Goal: Task Accomplishment & Management: Complete application form

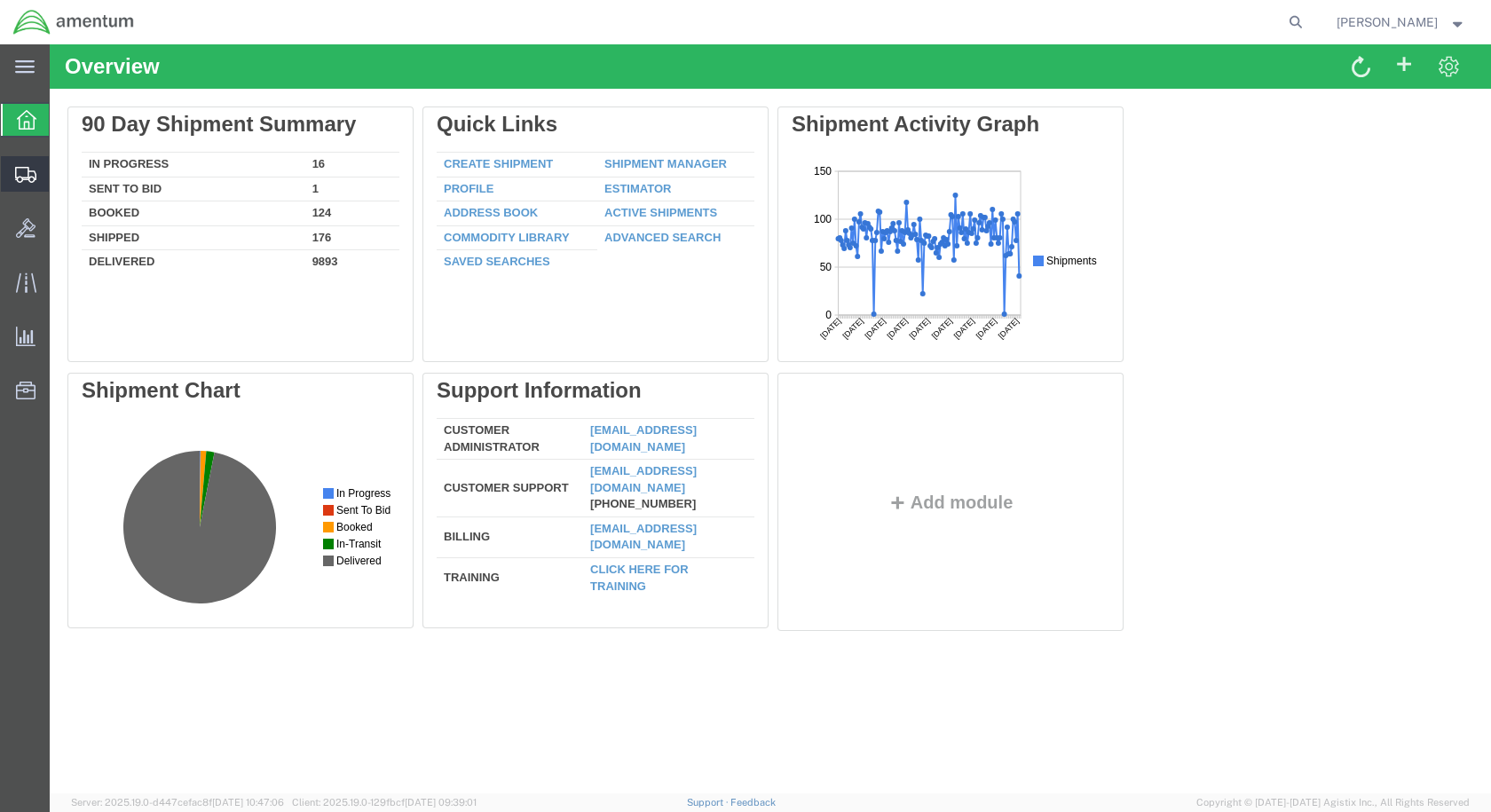
click at [0, 0] on span "Create Shipment" at bounding box center [0, 0] width 0 height 0
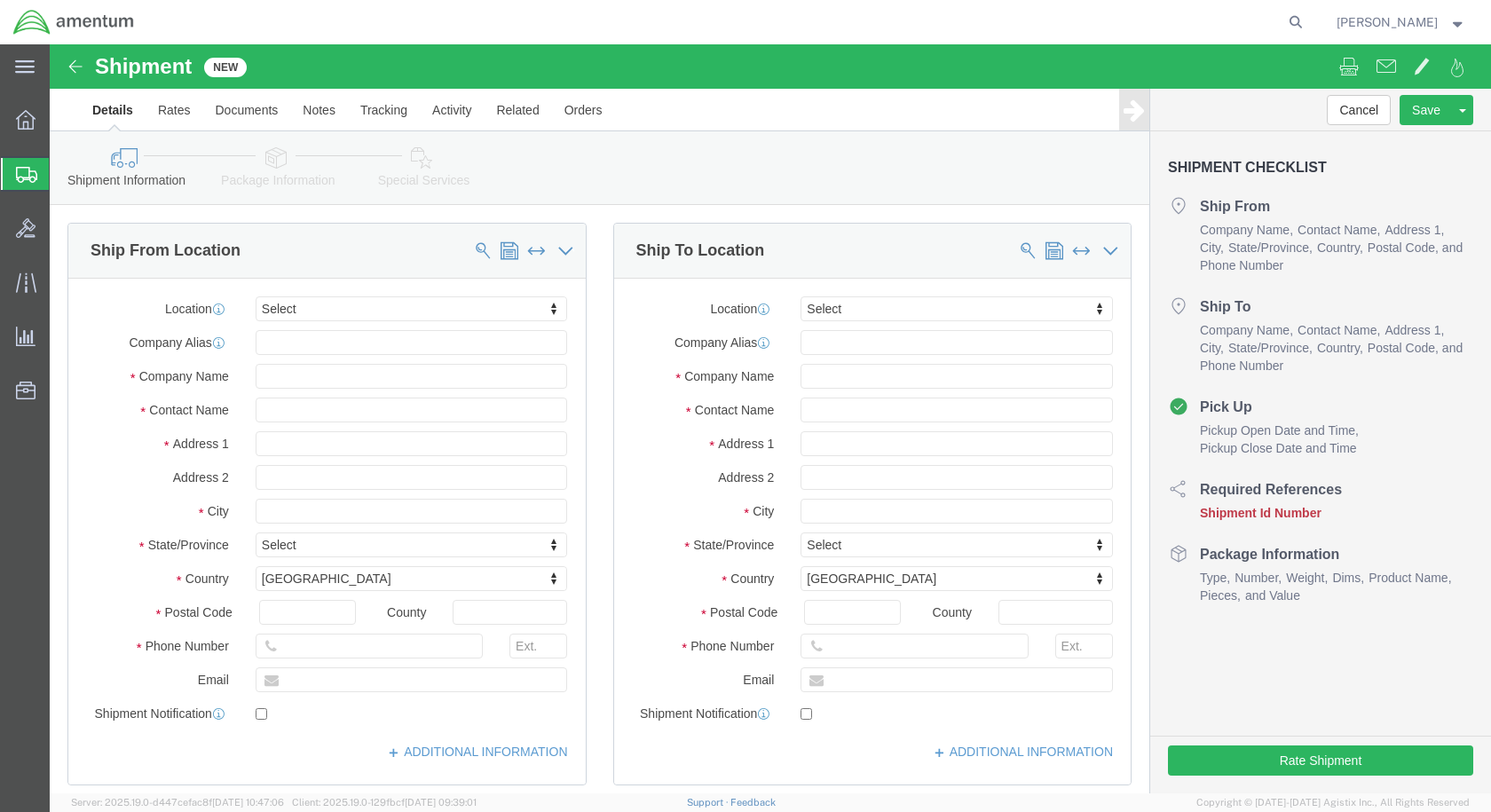
select select
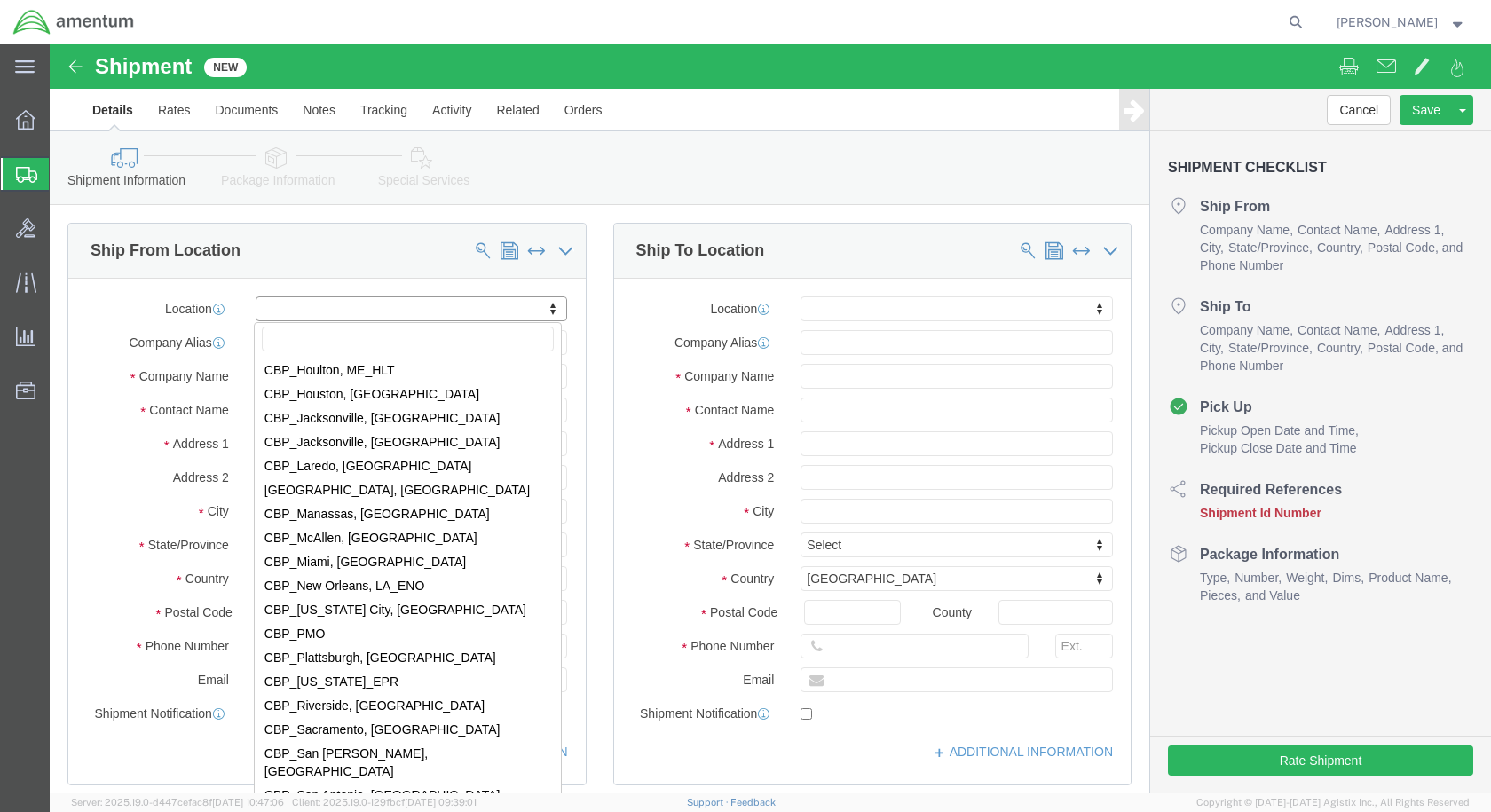
scroll to position [3638, 0]
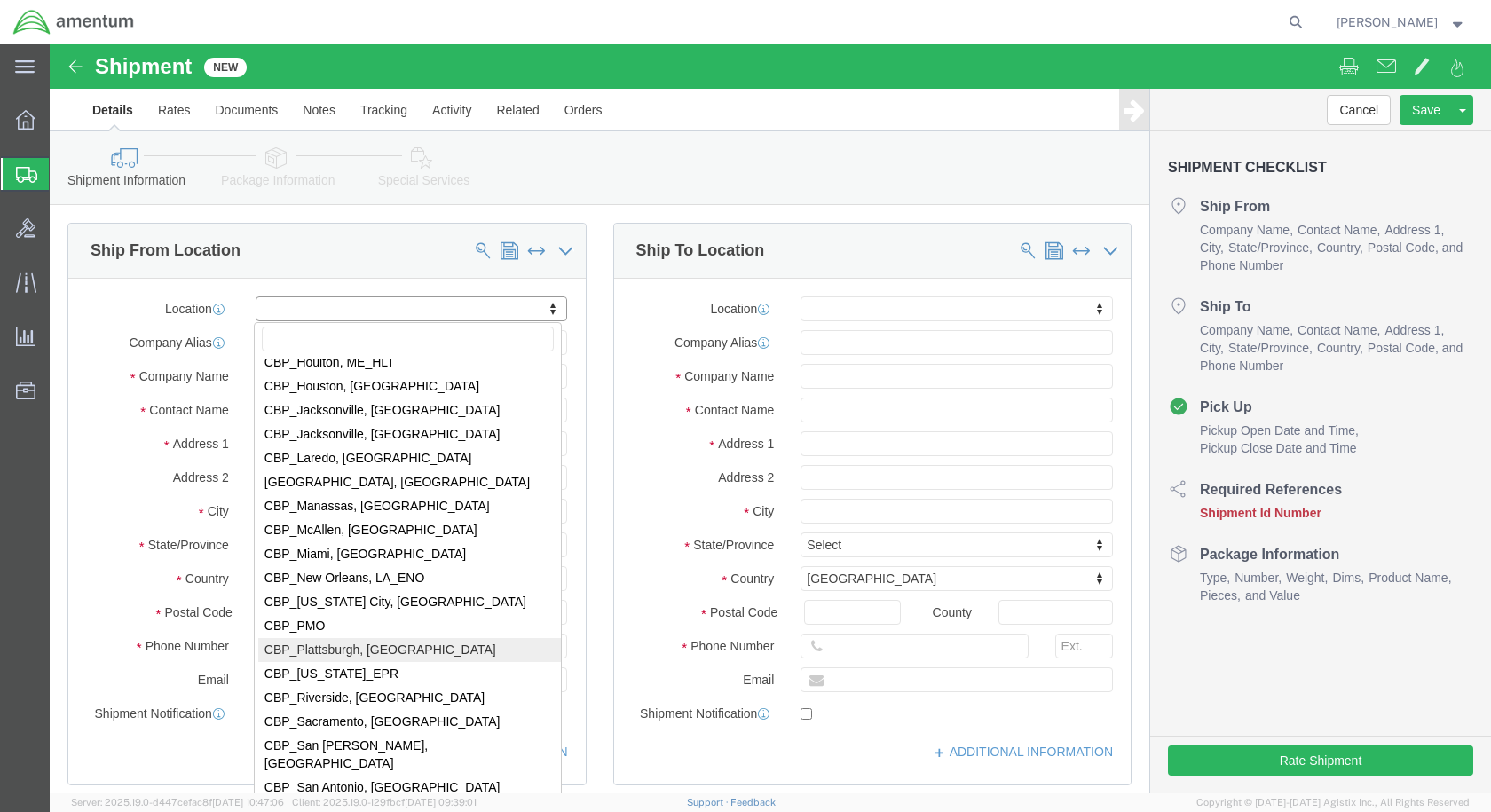
select select "49927"
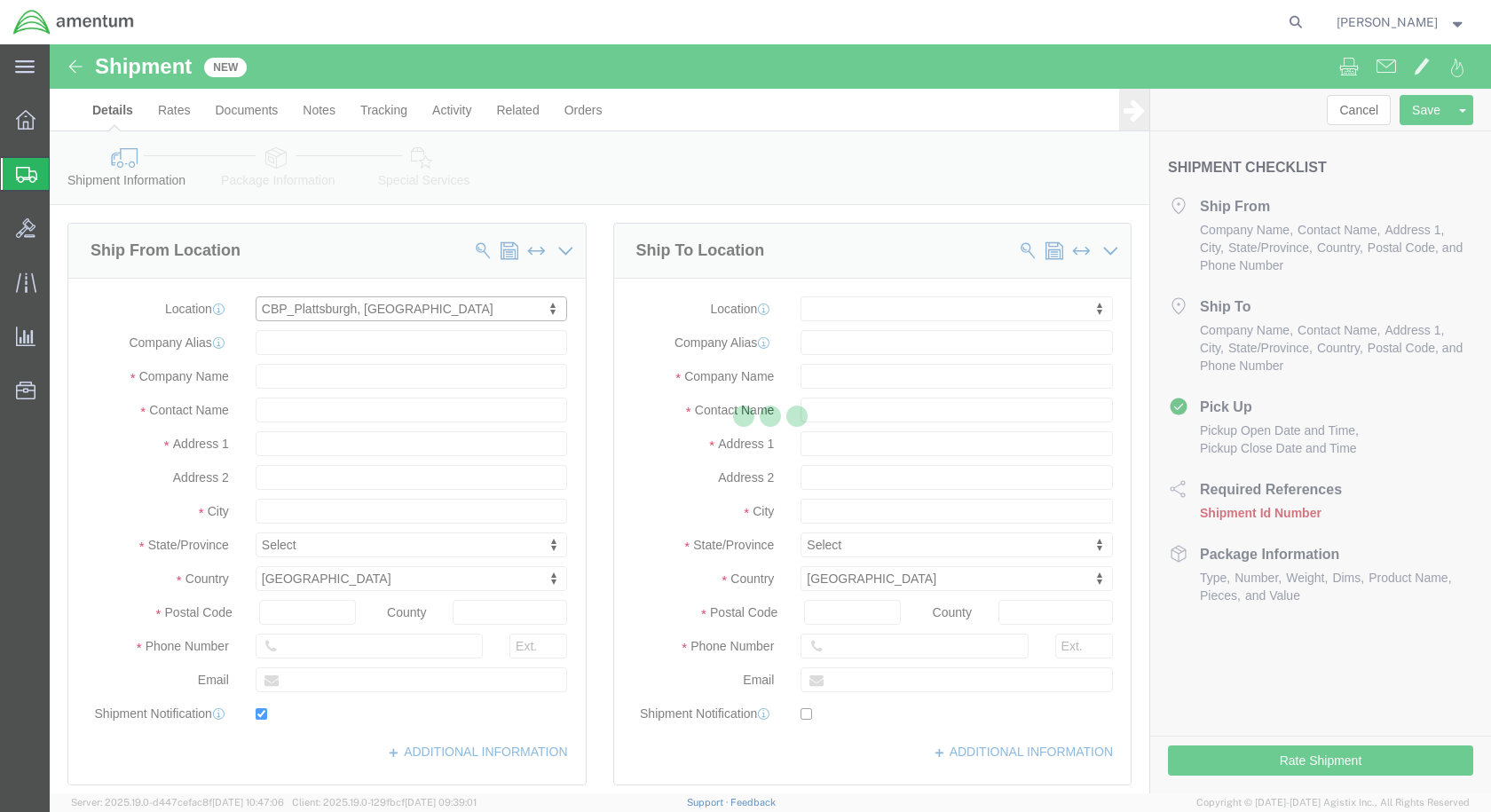
type input "[STREET_ADDRESS][US_STATE]"
type input "12903"
type input "[PHONE_NUMBER]"
type input "[PERSON_NAME][EMAIL_ADDRESS][PERSON_NAME][DOMAIN_NAME]"
checkbox input "true"
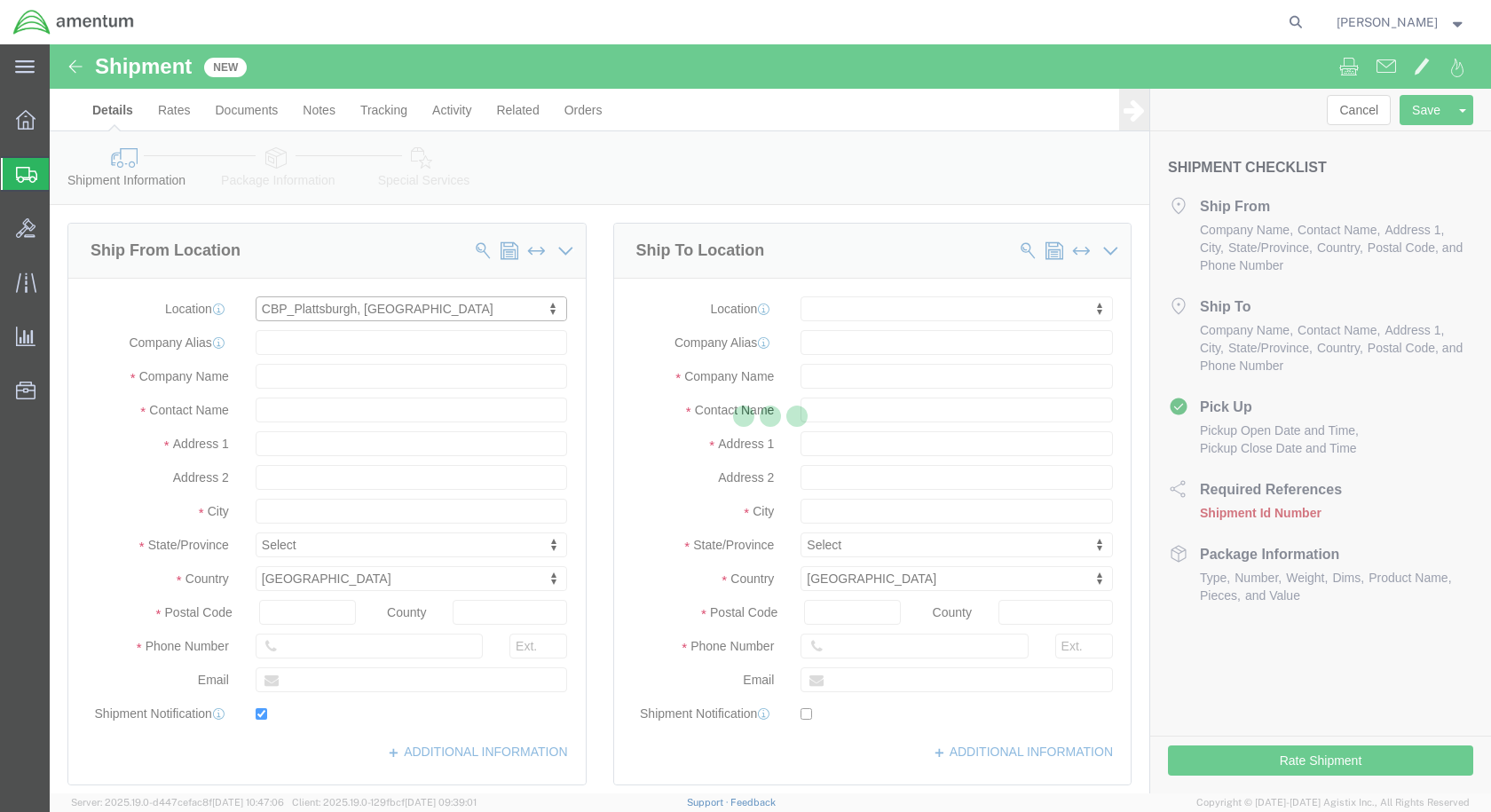
type input "Amentum Services, Inc"
type input "[PERSON_NAME]"
type input "[GEOGRAPHIC_DATA]"
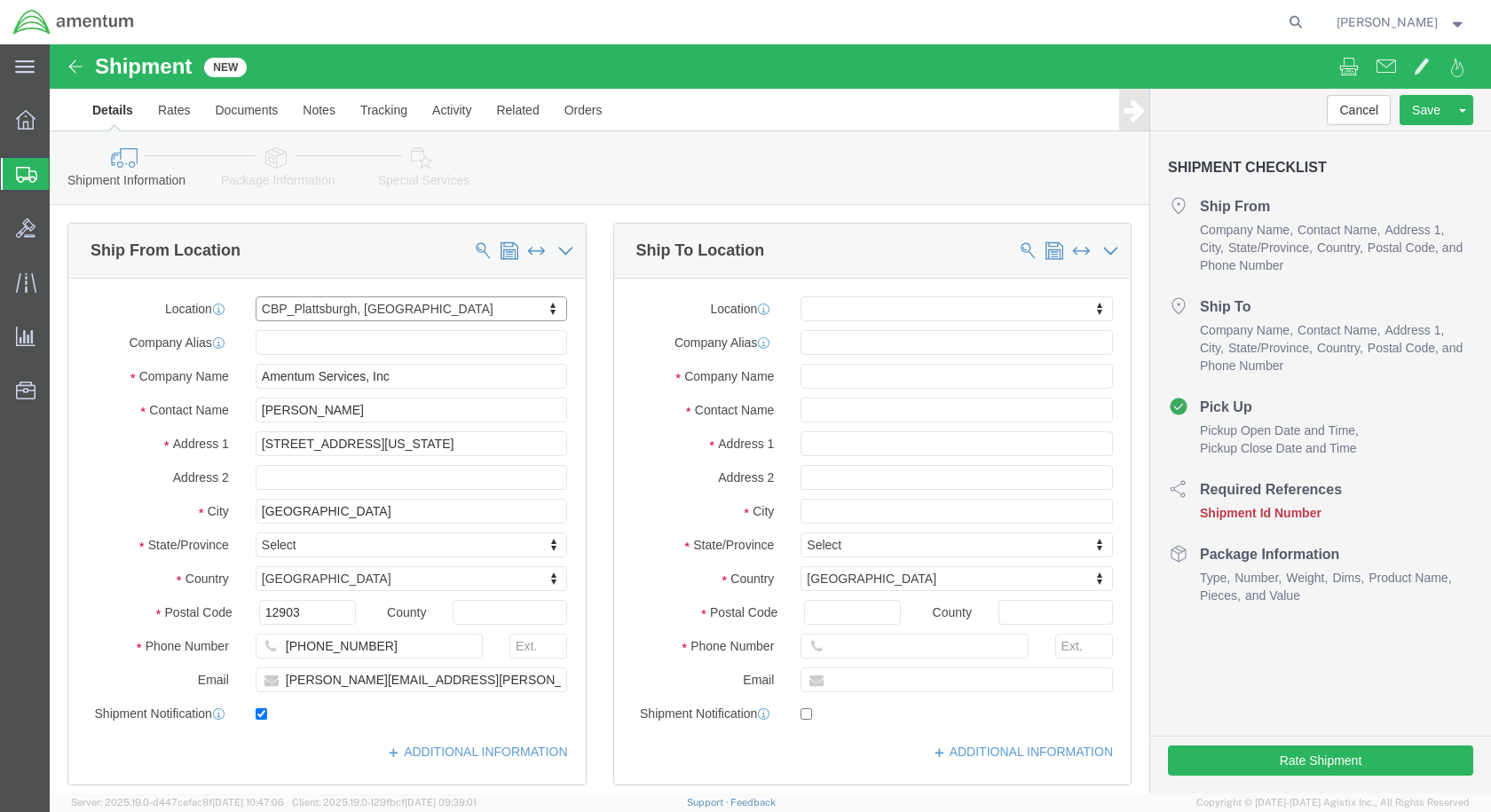
select select "NY"
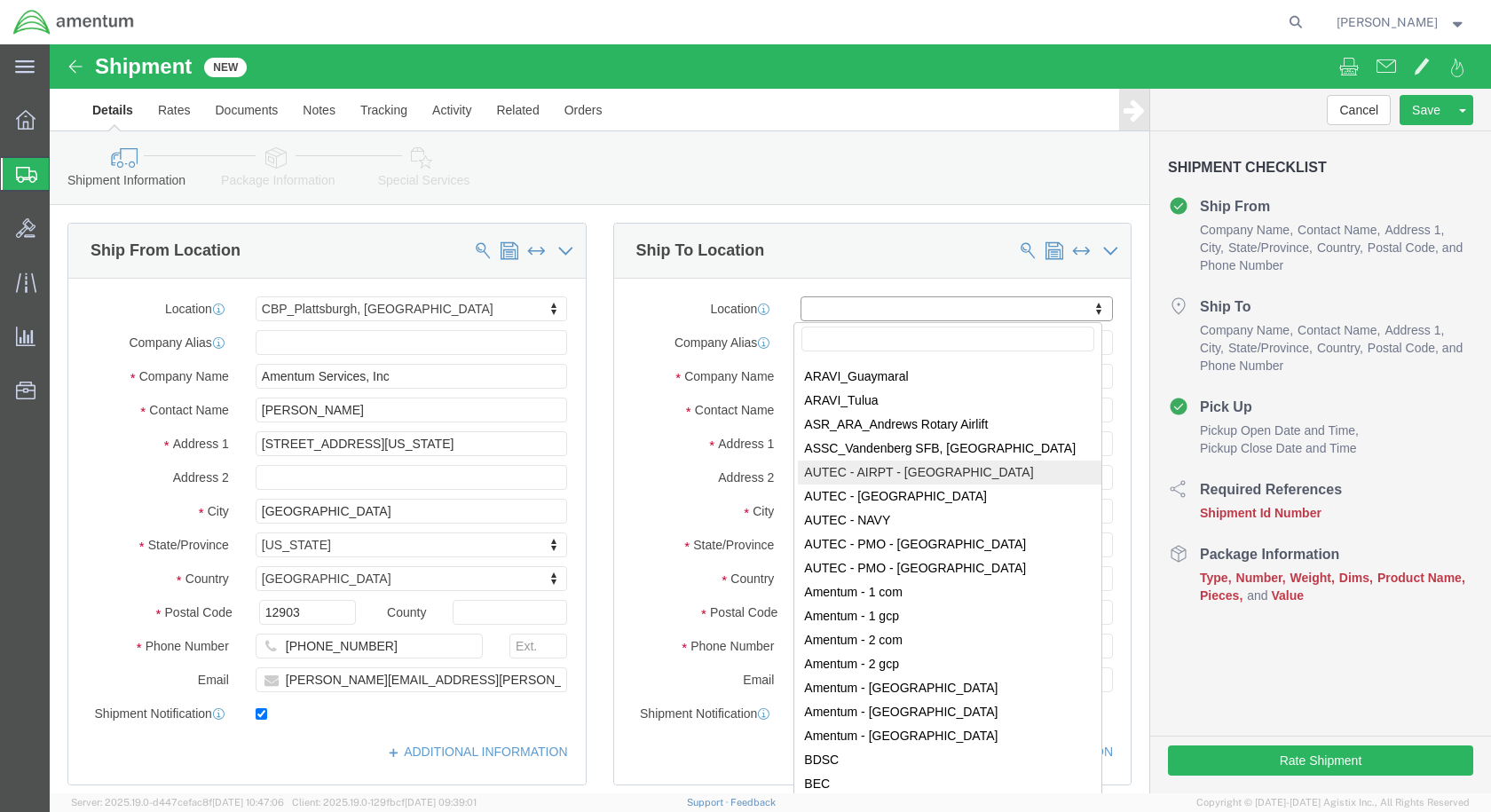
scroll to position [3283, 0]
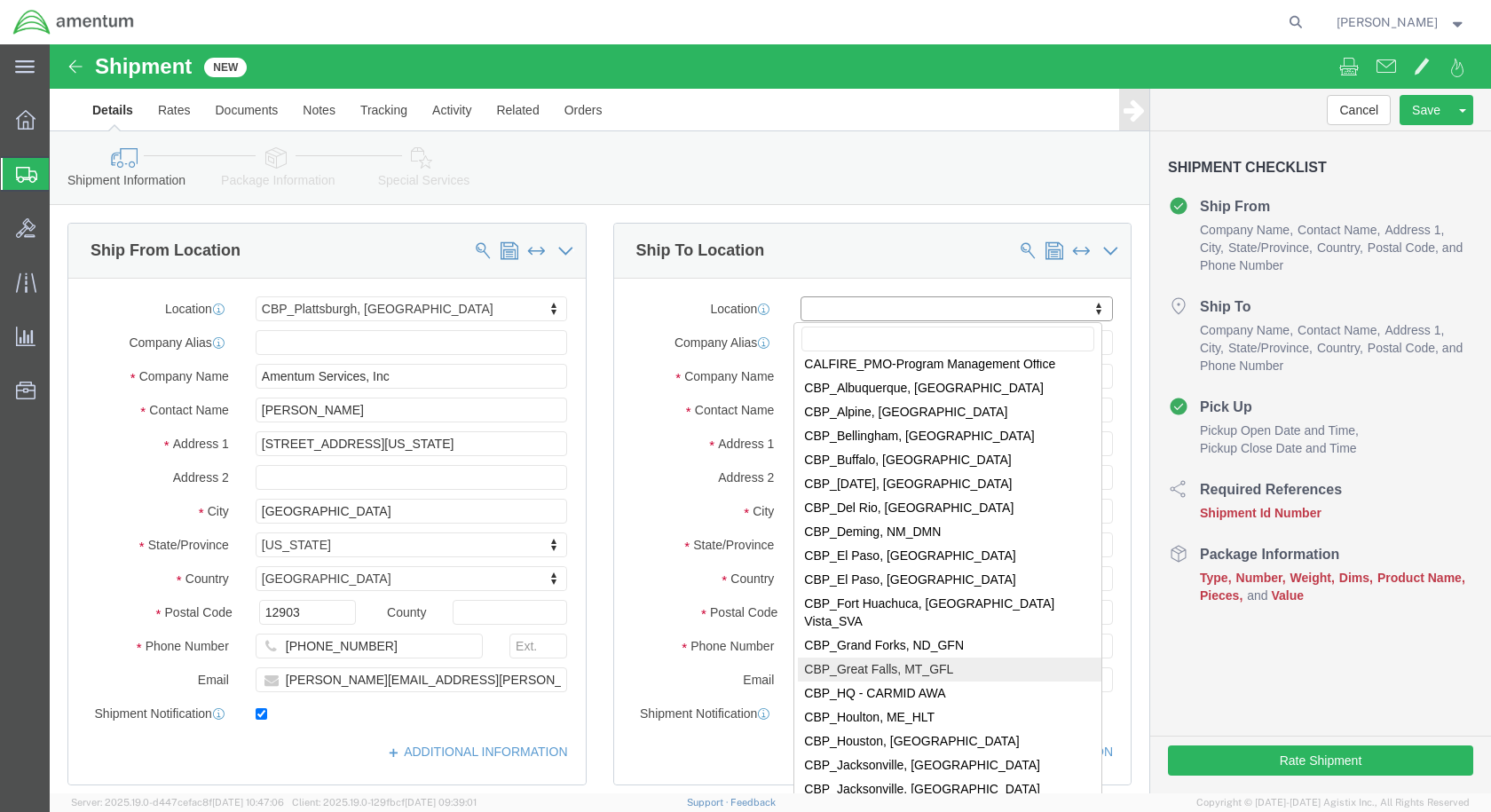
select select "49920"
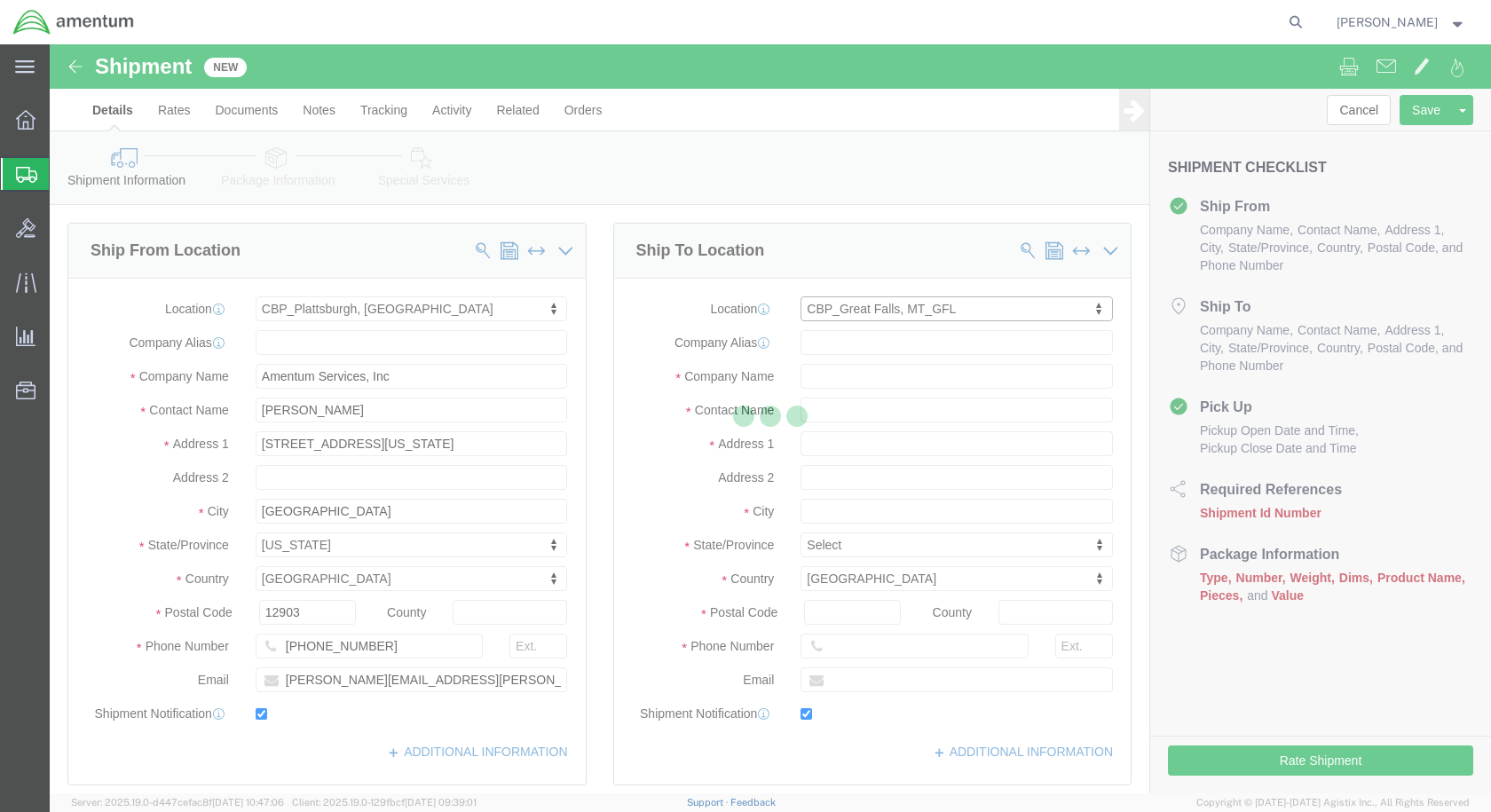
type input "[GEOGRAPHIC_DATA]"
type input "59404"
type input "[PHONE_NUMBER]"
type input "[PERSON_NAME][EMAIL_ADDRESS][PERSON_NAME][DOMAIN_NAME]"
checkbox input "true"
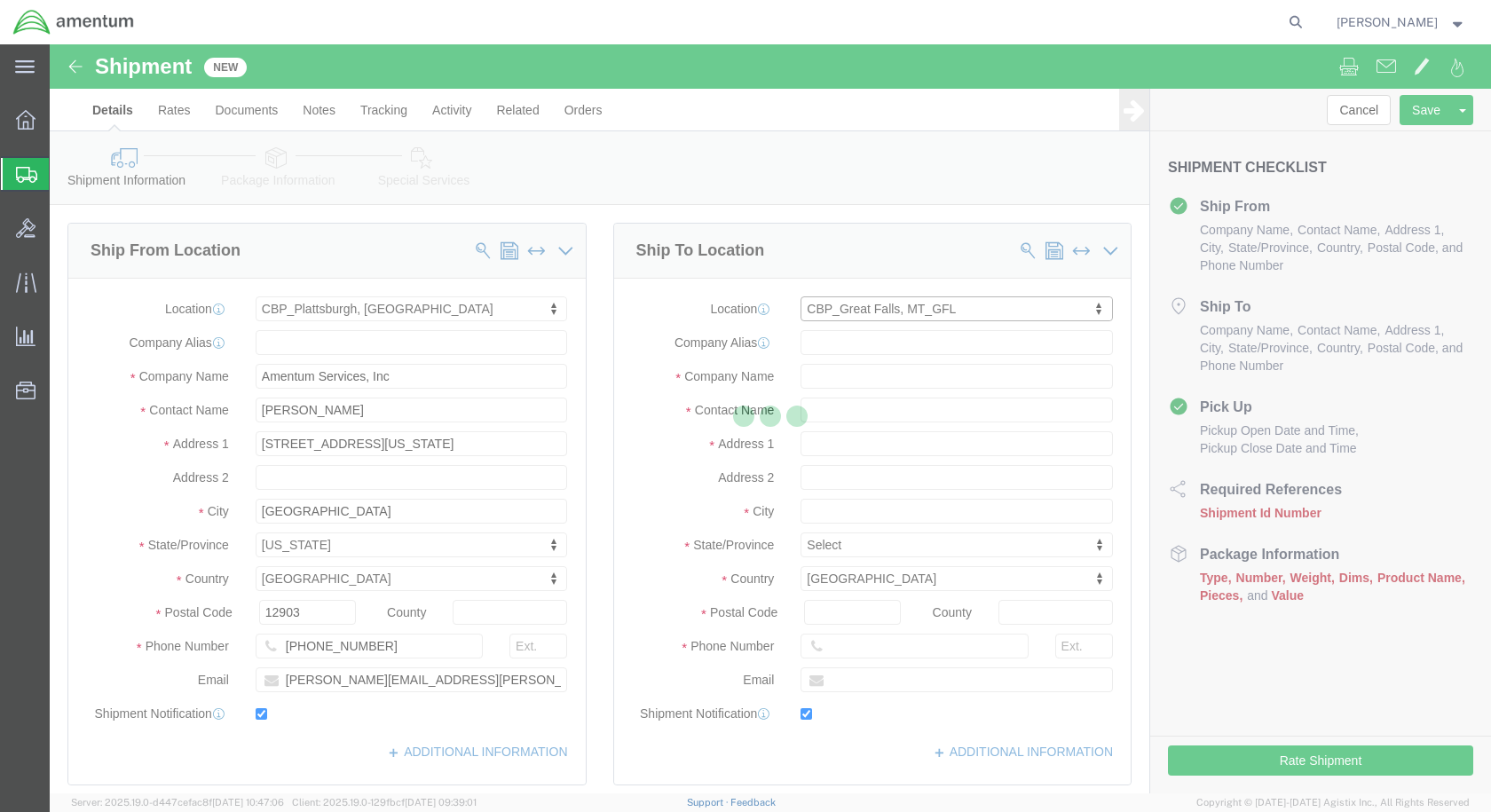
type input "Amentum Services, Inc"
type input "[PERSON_NAME] “[PERSON_NAME]” [PERSON_NAME]"
type input "[GEOGRAPHIC_DATA]"
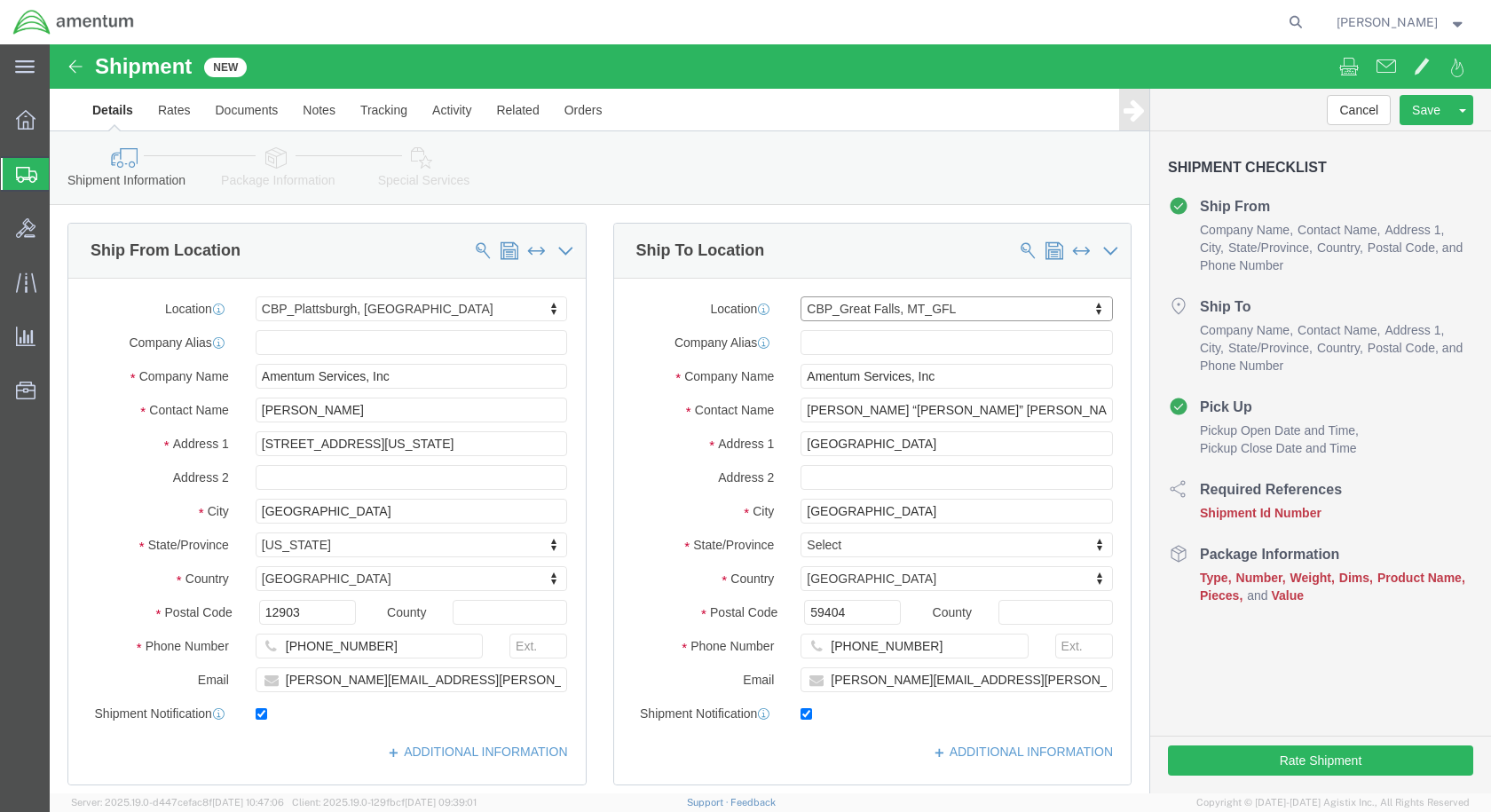
select select "MT"
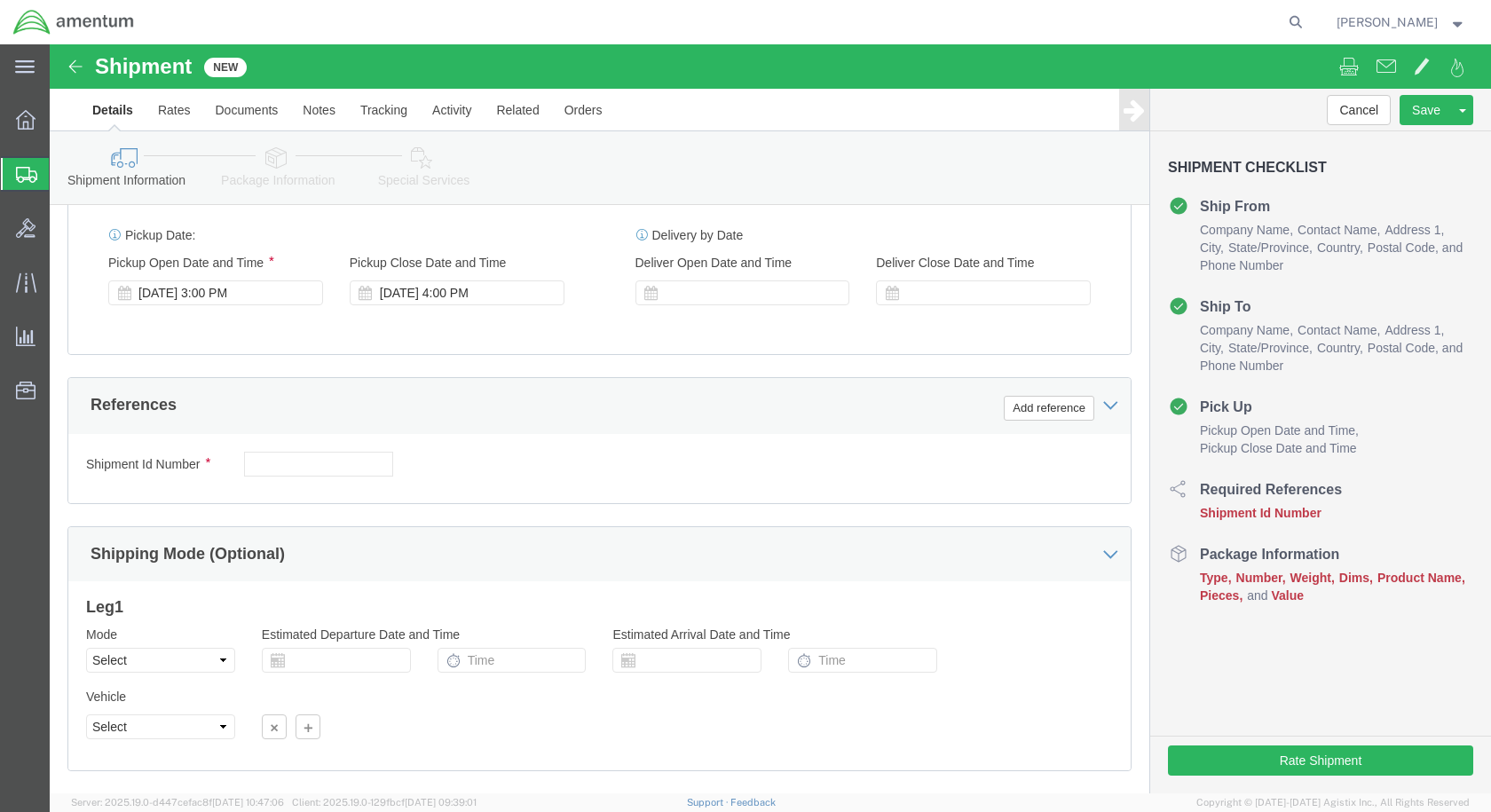
scroll to position [710, 0]
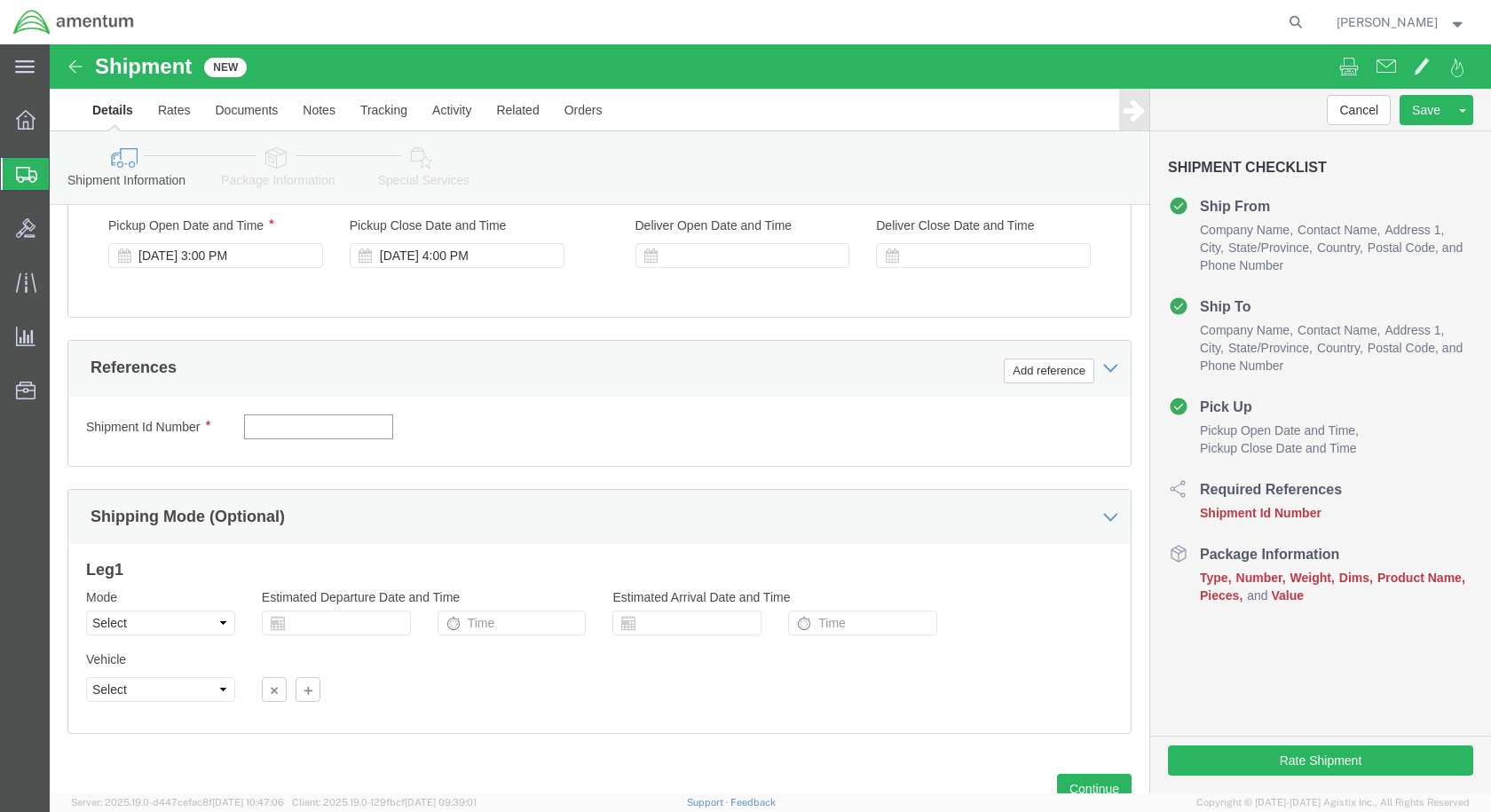
click input "text"
type input "TOOL LOAN"
click button "Add reference"
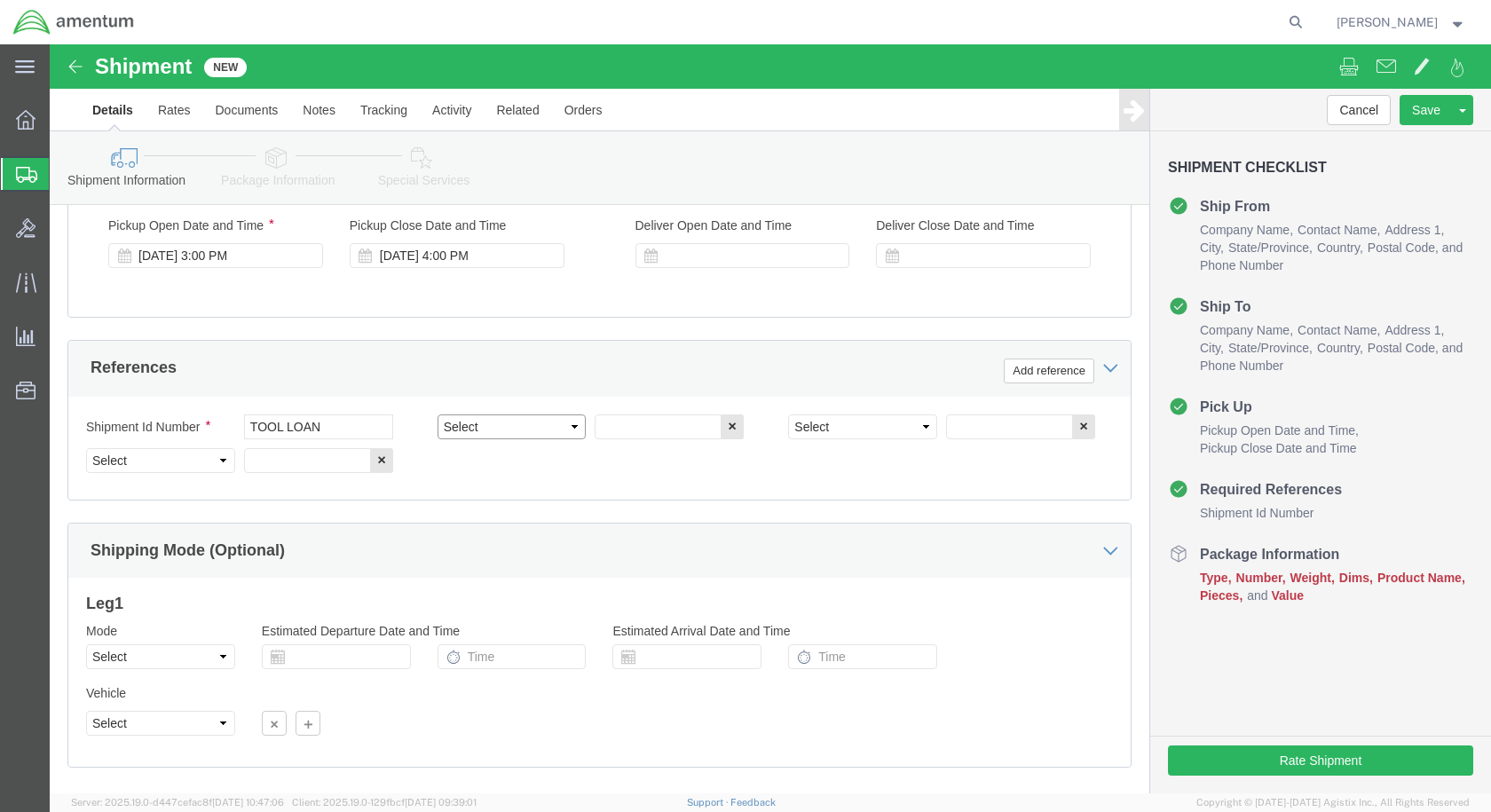
click select "Select Account Type Activity ID Airline Appointment Number ASN Batch Request # …"
select select "CUSTREF"
click select "Select Account Type Activity ID Airline Appointment Number ASN Batch Request # …"
click input "text"
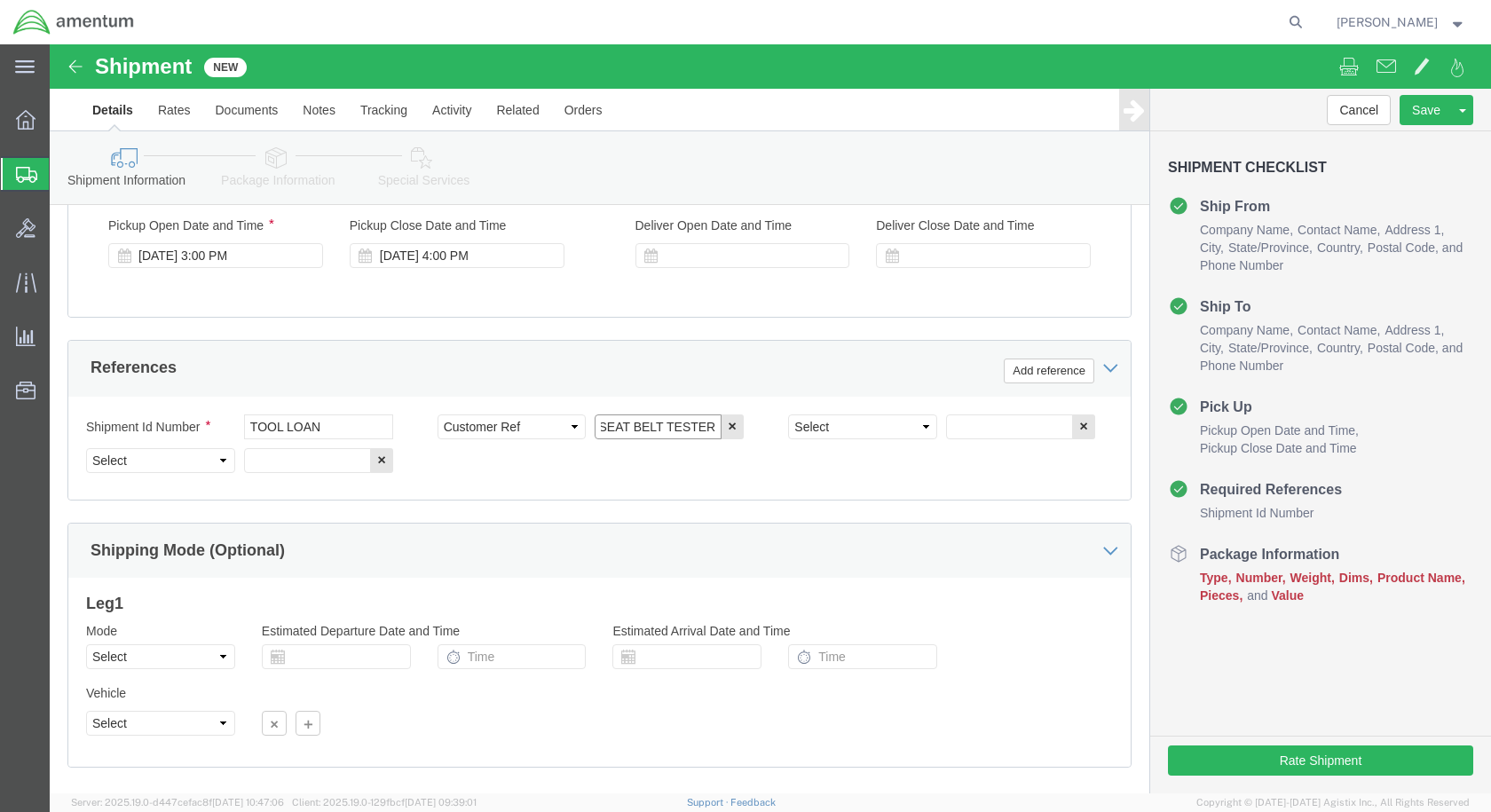
type input "SEAT BELT TESTER"
click select "Select Account Type Activity ID Airline Appointment Number ASN Batch Request # …"
select select "DEPT"
click select "Select Account Type Activity ID Airline Appointment Number ASN Batch Request # …"
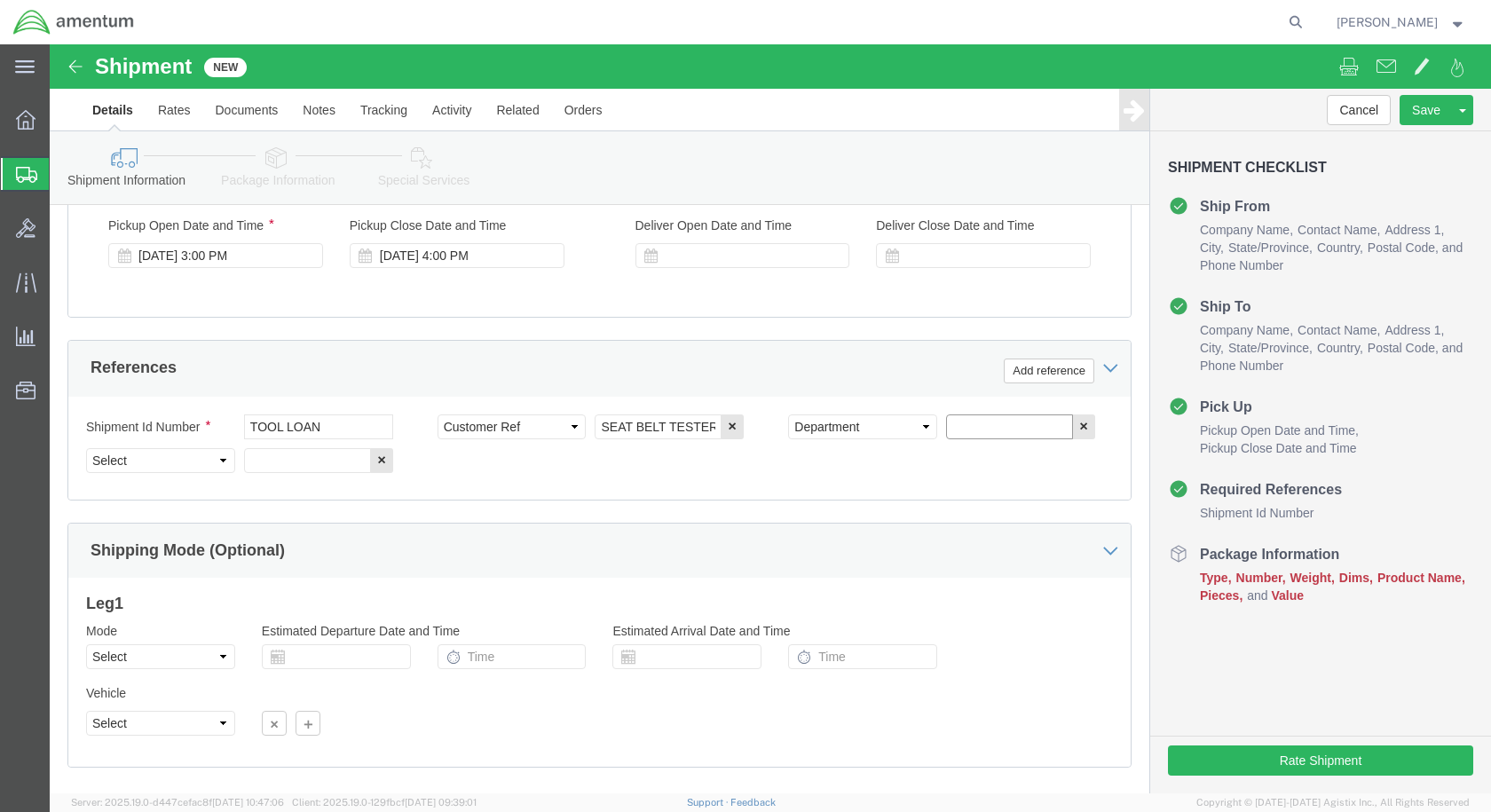
click input "text"
type input "CBP"
click select "Select Account Type Activity ID Airline Appointment Number ASN Batch Request # …"
select select "PROJNUM"
click select "Select Account Type Activity ID Airline Appointment Number ASN Batch Request # …"
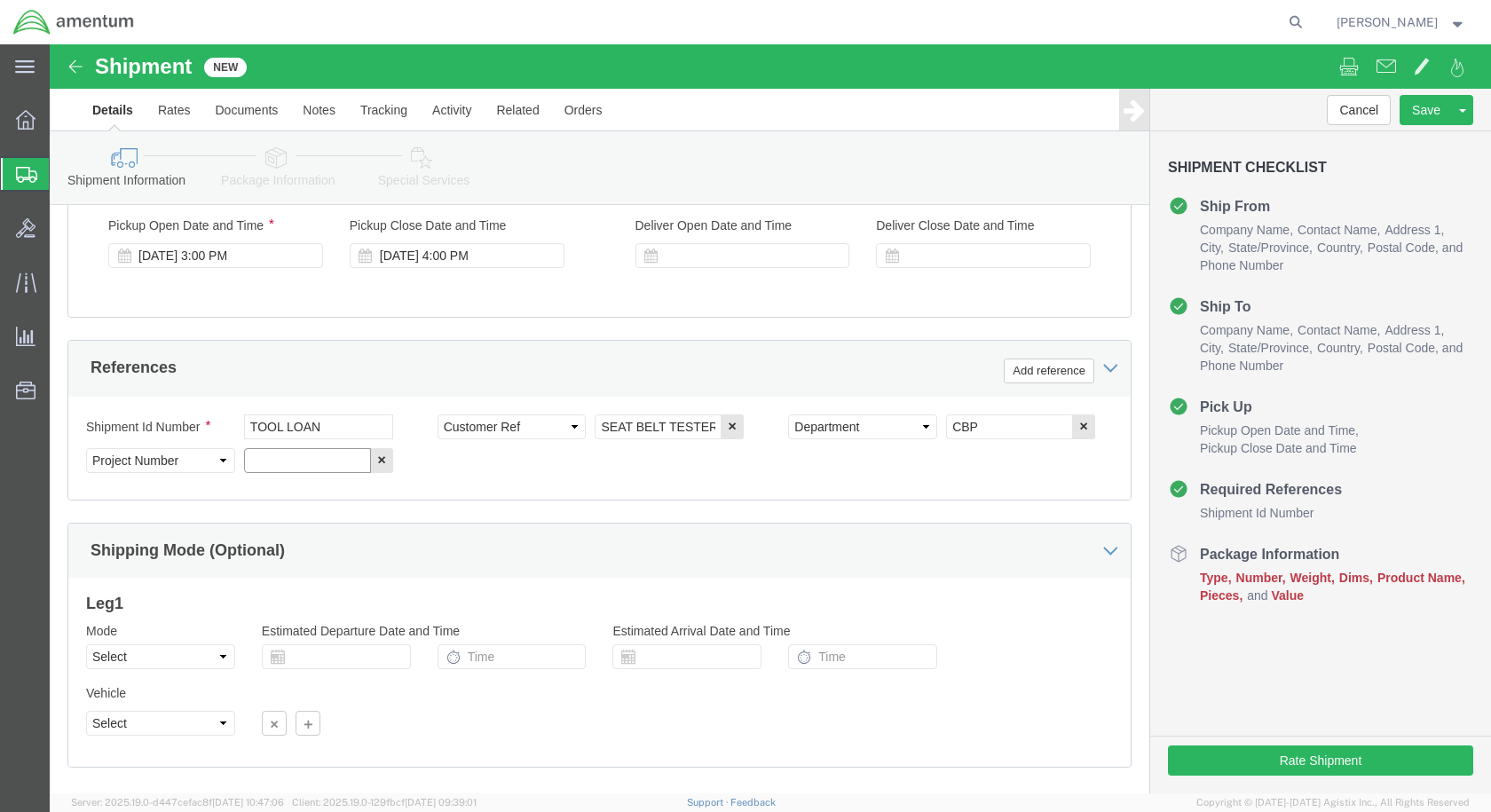
click input "text"
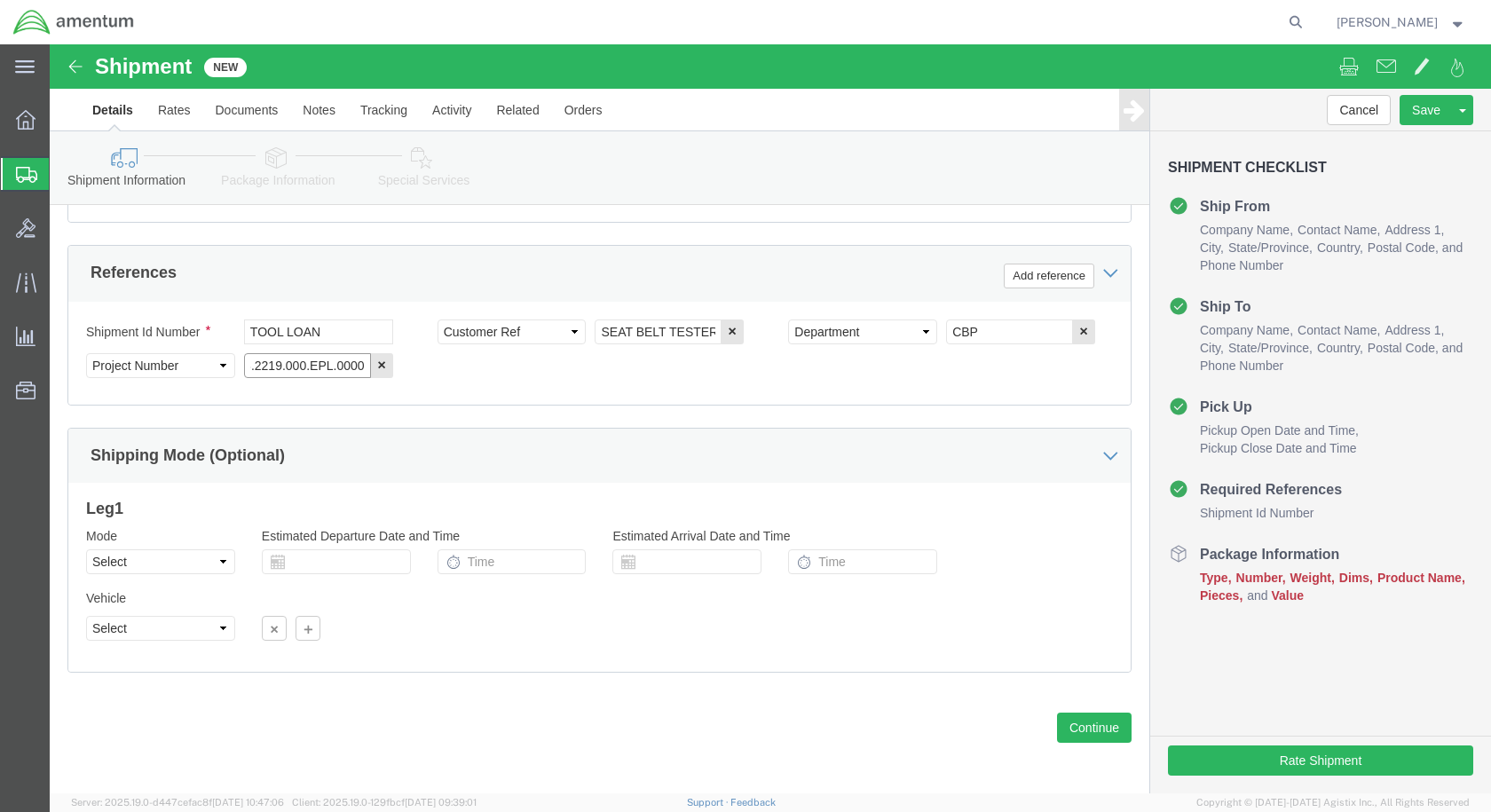
scroll to position [808, 0]
type input "6118.03.03.2219.000.EPL.0000"
click button "Continue"
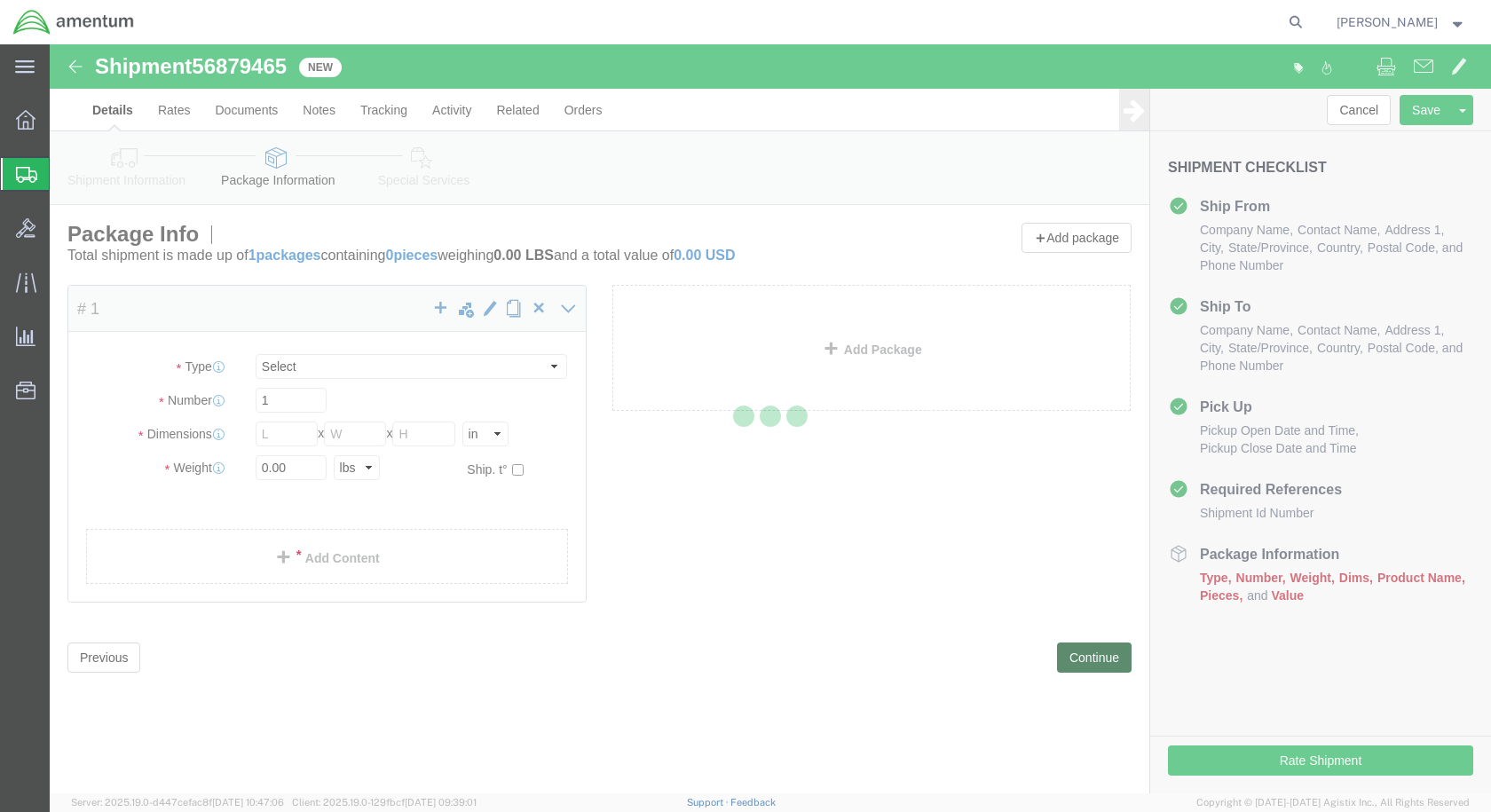
select select "CBOX"
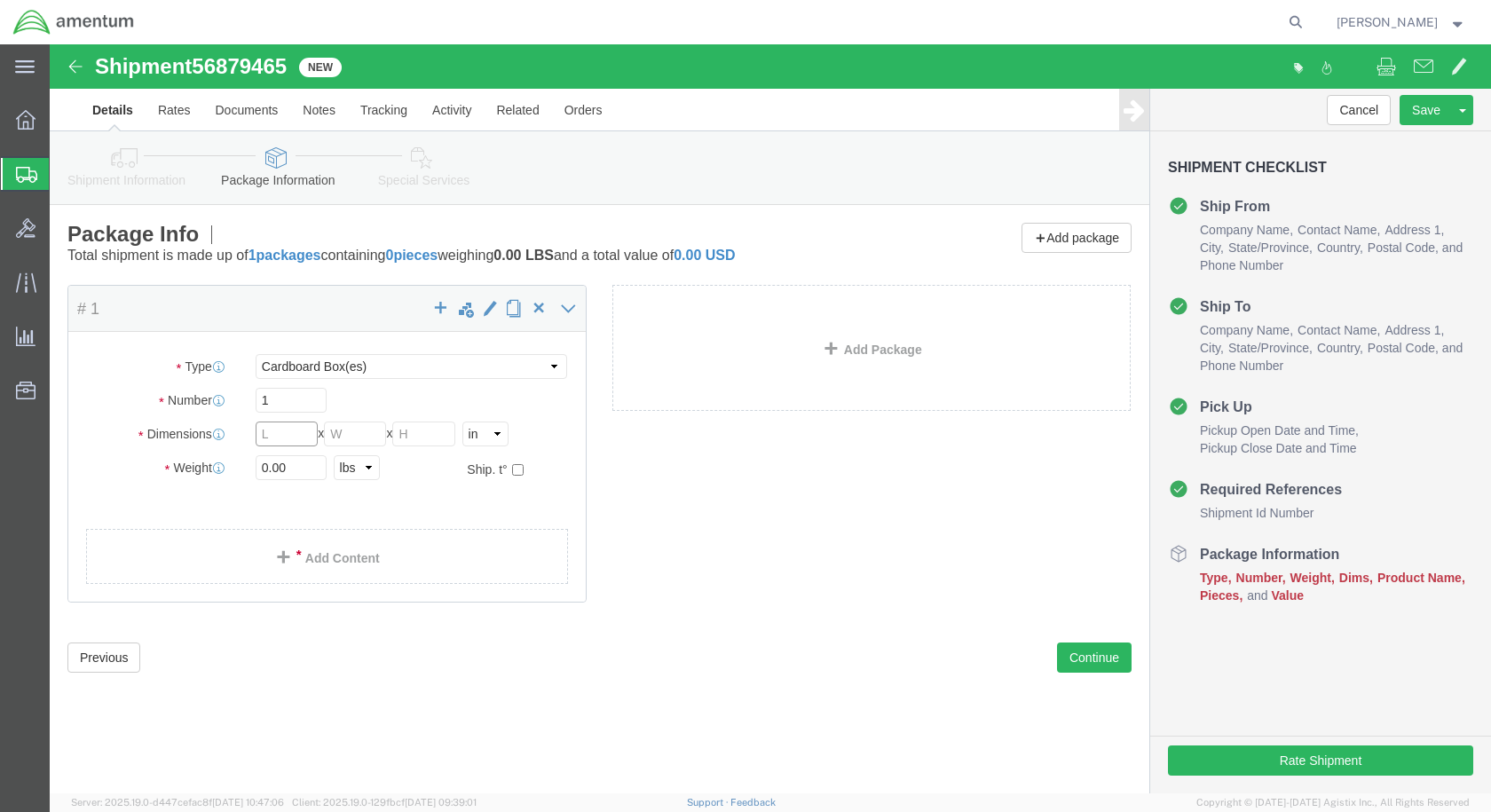
click input "text"
type input "12"
type input "4"
drag, startPoint x: 243, startPoint y: 421, endPoint x: 88, endPoint y: 421, distance: 155.0
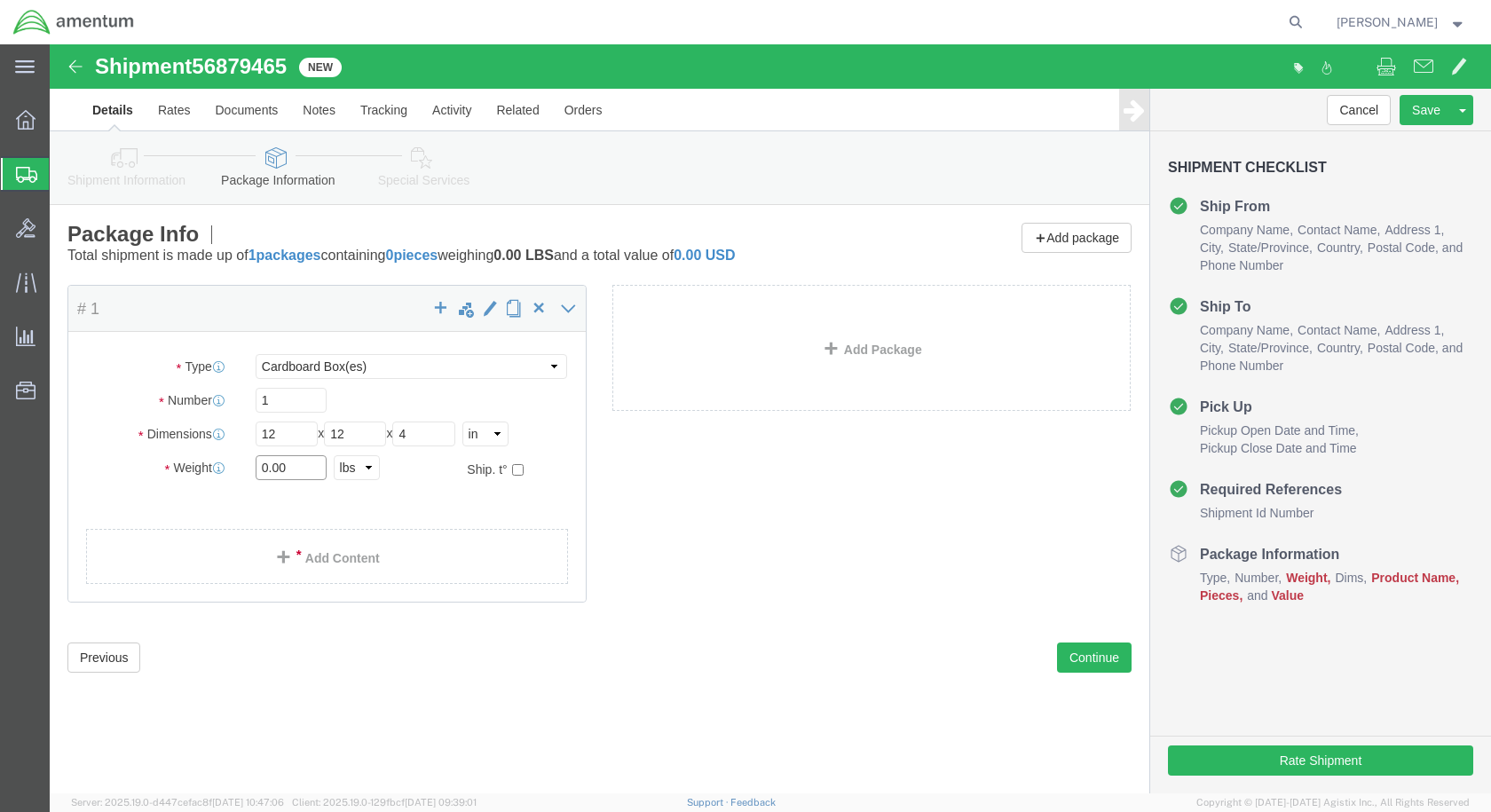
click div "Weight 0.00 Select kgs lbs Ship. t°"
type input "3"
click link "Add Content"
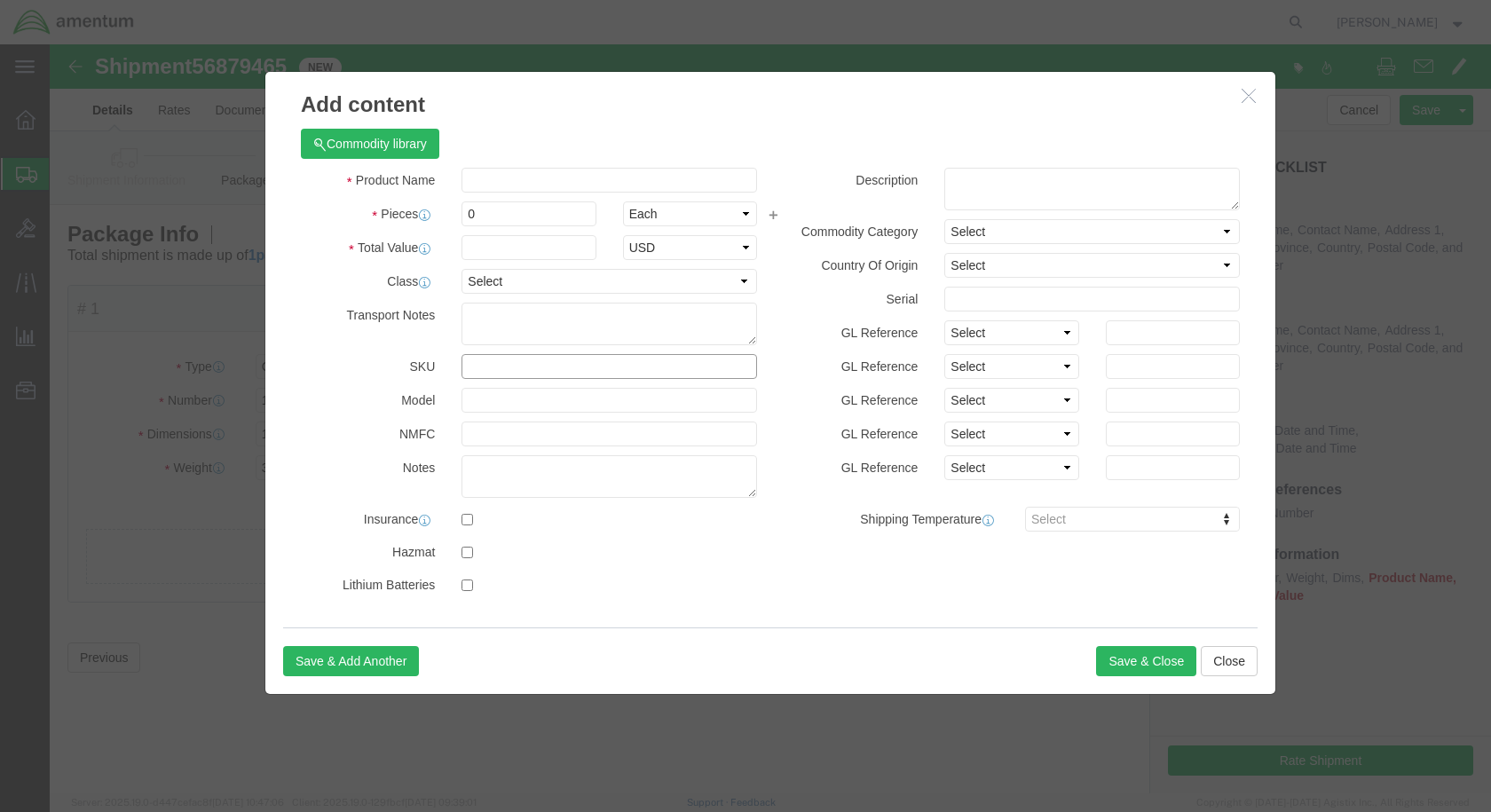
click input "text"
paste input "508668-201"
type input "508668-201"
click input "text"
type input "SEAT BELT TESTER"
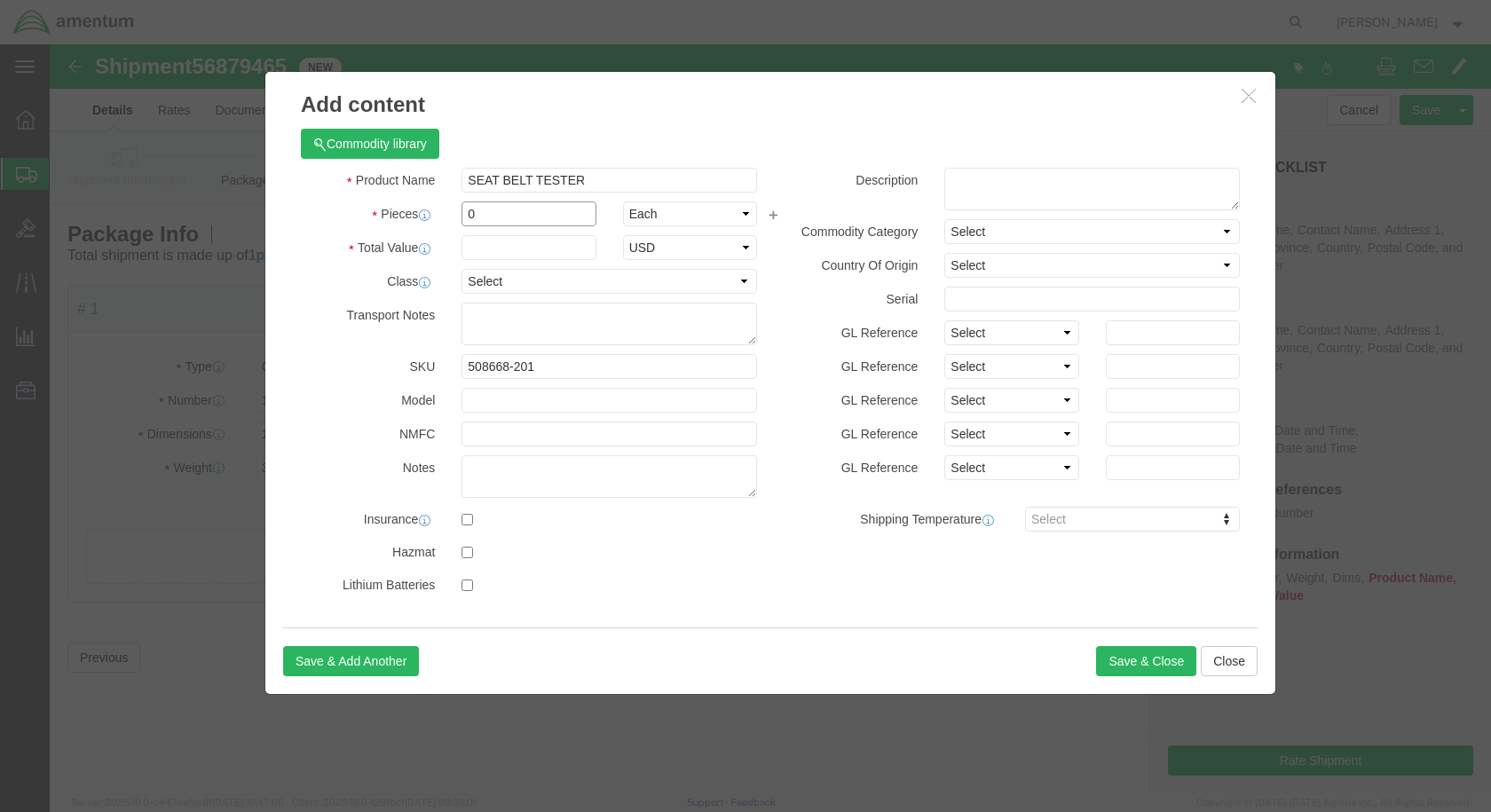
drag, startPoint x: 453, startPoint y: 163, endPoint x: 403, endPoint y: 167, distance: 50.2
click div "0"
type input "1"
drag, startPoint x: 512, startPoint y: 325, endPoint x: 363, endPoint y: 315, distance: 149.3
click div "SKU 508668-201"
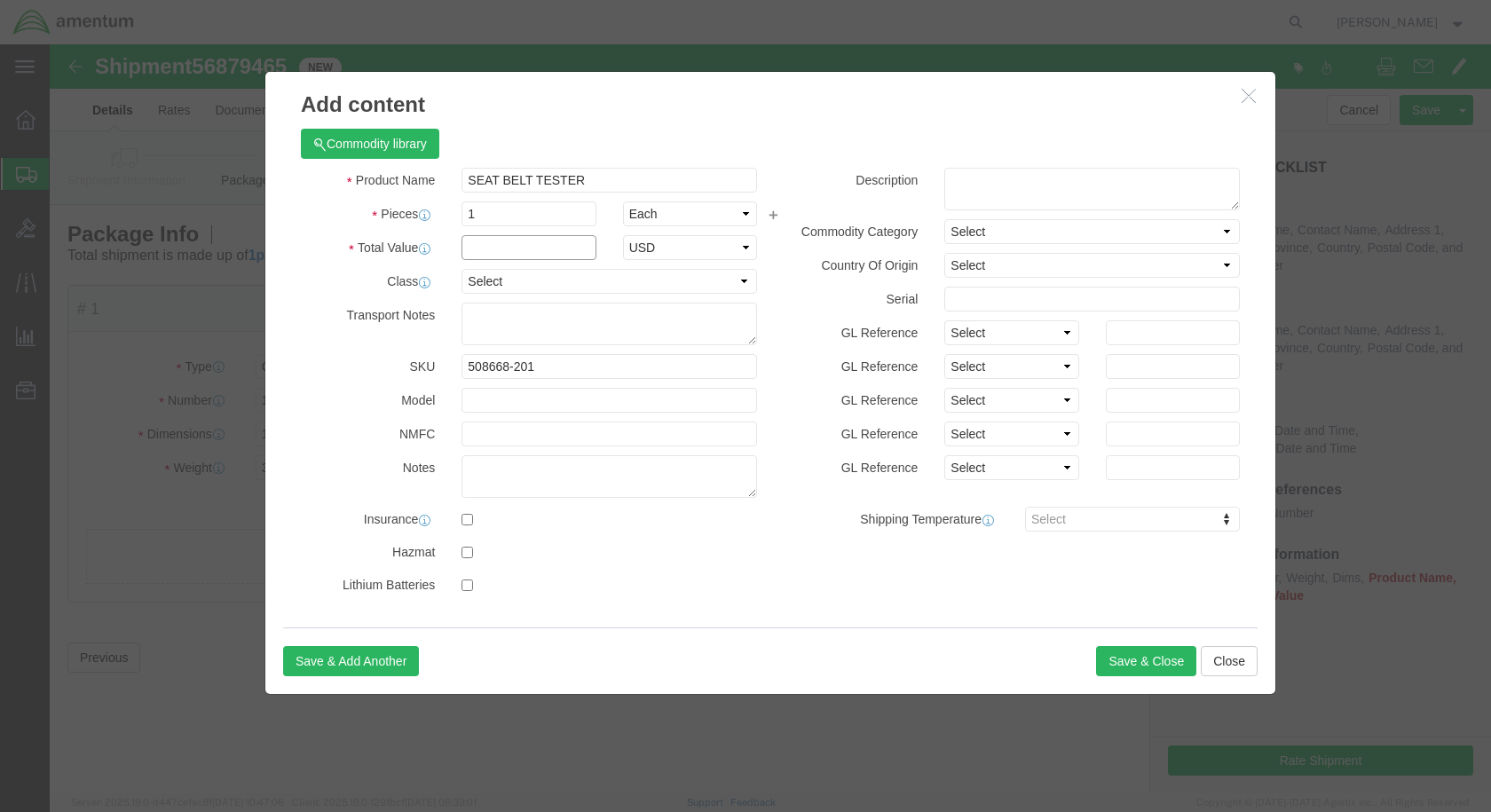
click input "text"
type input "1500"
click button "Save & Close"
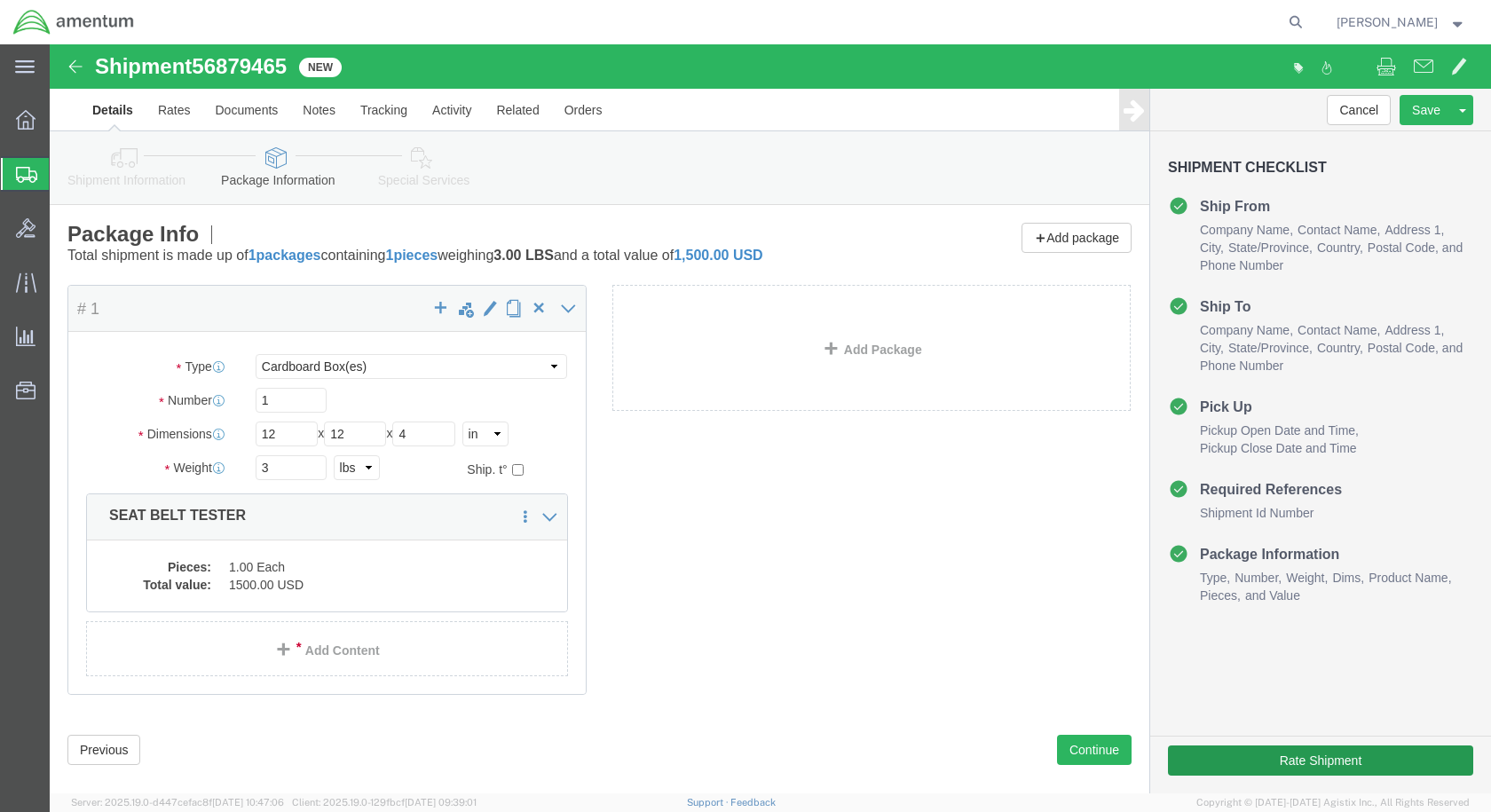
click div "Rate Shipment"
click button "Rate Shipment"
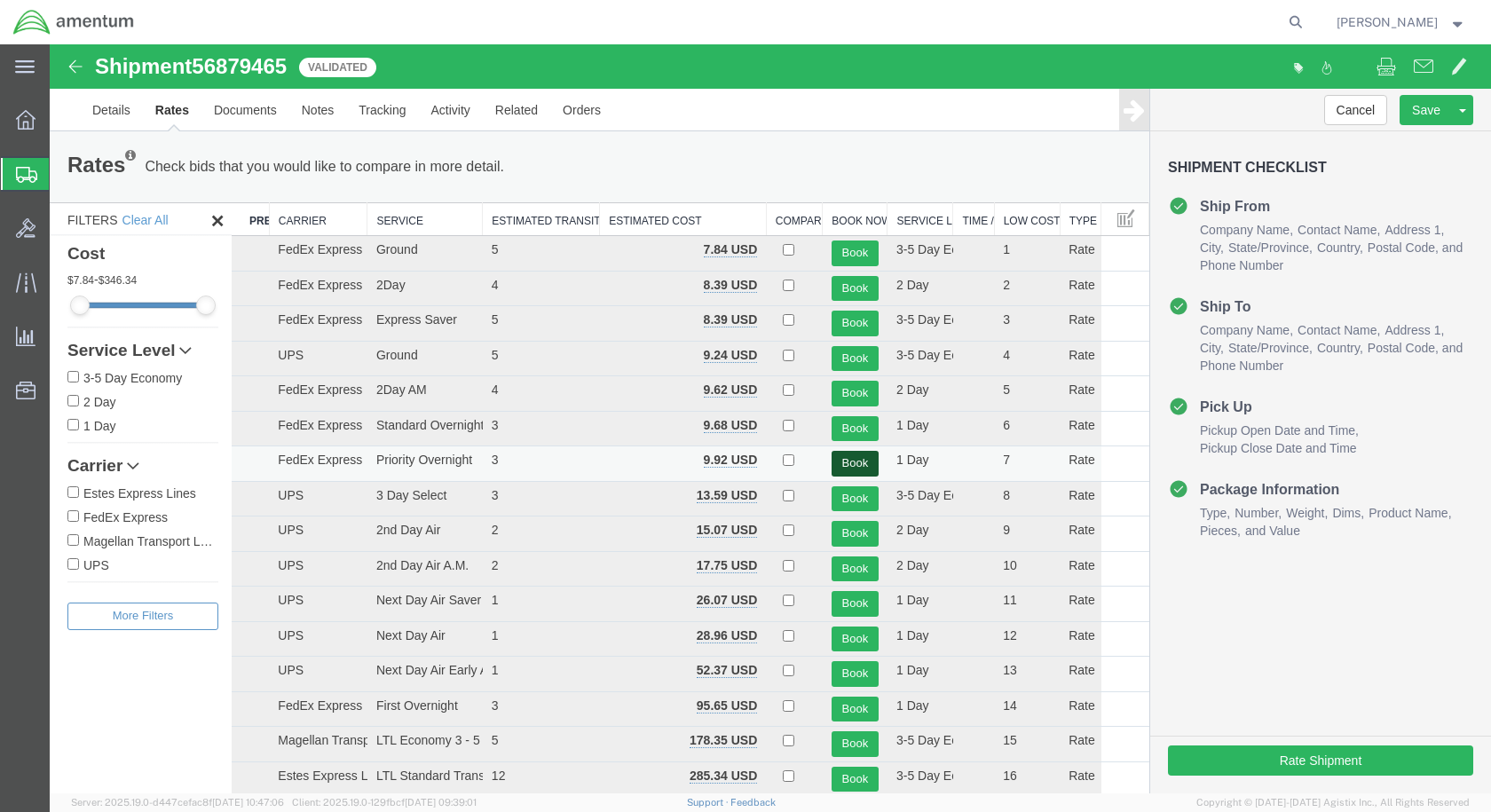
click at [839, 464] on button "Book" at bounding box center [854, 464] width 47 height 26
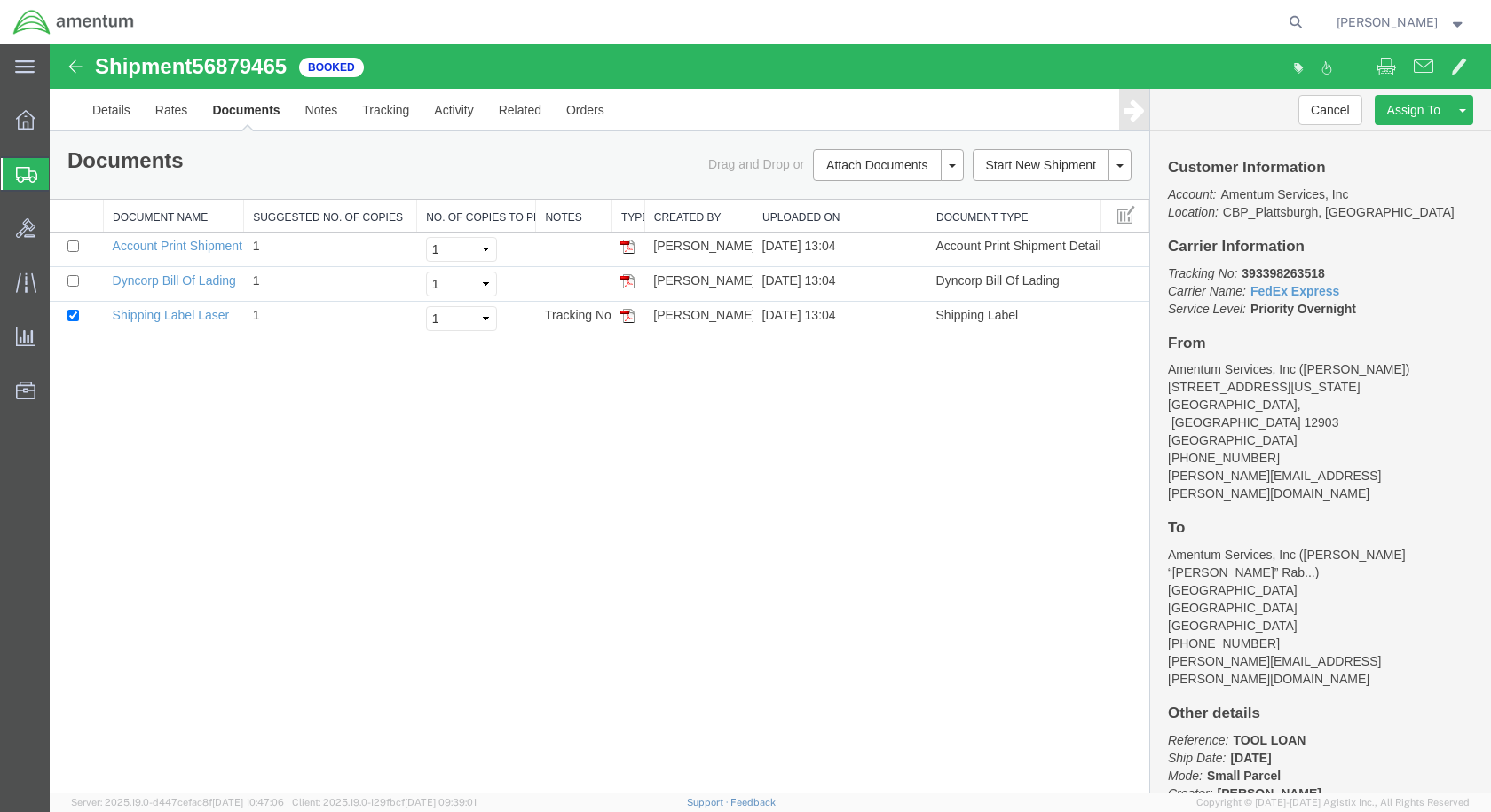
drag, startPoint x: 625, startPoint y: 314, endPoint x: 761, endPoint y: 508, distance: 236.9
click at [625, 314] on img at bounding box center [628, 316] width 14 height 14
